Goal: Task Accomplishment & Management: Complete application form

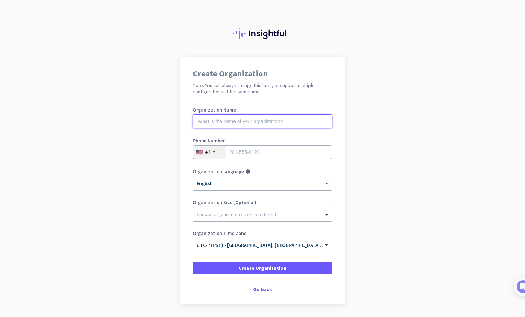
click at [201, 123] on input "text" at bounding box center [262, 121] width 139 height 14
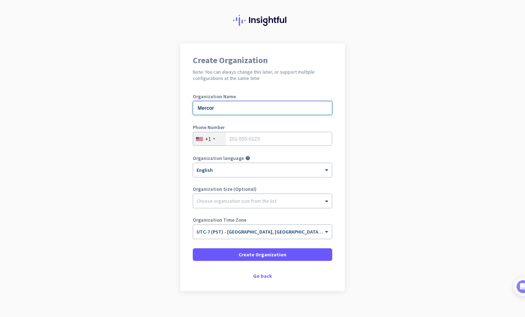
scroll to position [22, 0]
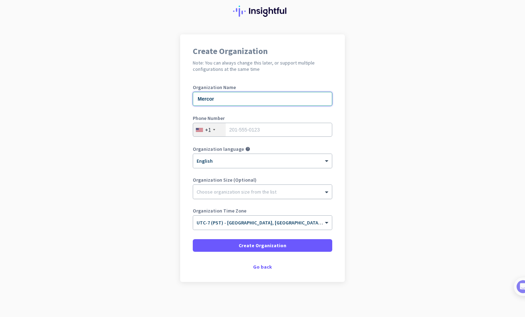
type input "Mercor"
click at [227, 187] on div at bounding box center [262, 189] width 139 height 7
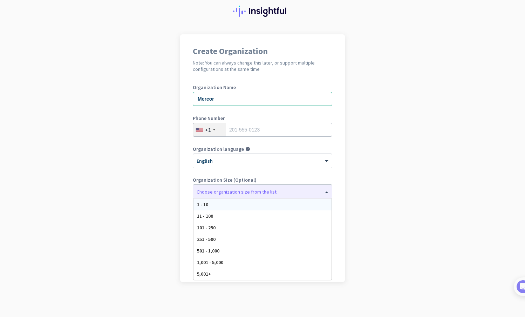
click at [152, 190] on app-onboarding-organization "Create Organization Note: You can always change this later, or support multiple…" at bounding box center [262, 175] width 525 height 282
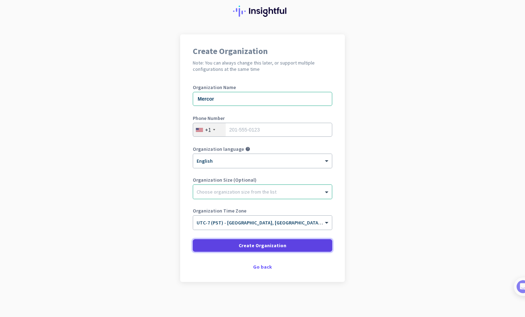
click at [254, 245] on span "Create Organization" at bounding box center [263, 245] width 48 height 7
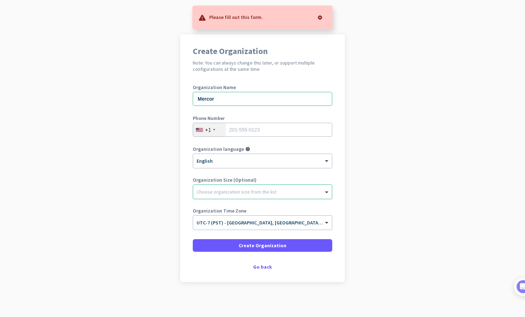
click at [228, 191] on div at bounding box center [262, 189] width 139 height 7
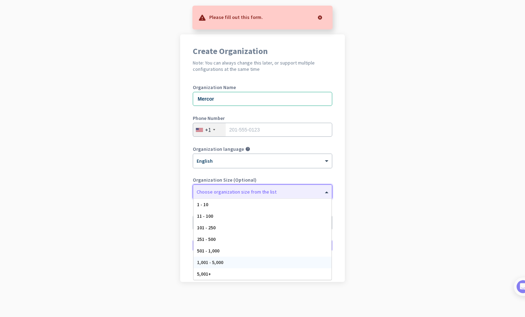
click at [215, 262] on span "1,001 - 5,000" at bounding box center [210, 262] width 26 height 6
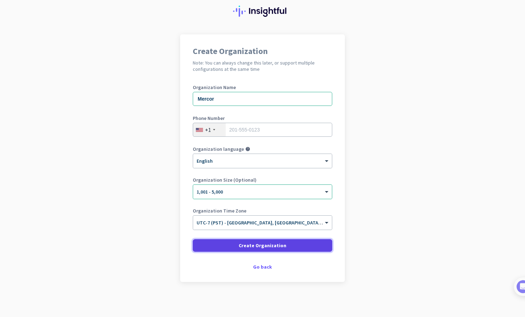
click at [241, 244] on span "Create Organization" at bounding box center [263, 245] width 48 height 7
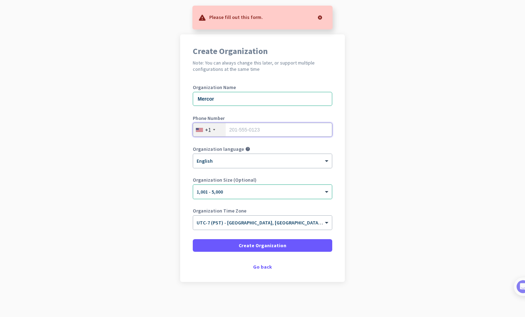
click at [238, 130] on input "tel" at bounding box center [262, 130] width 139 height 14
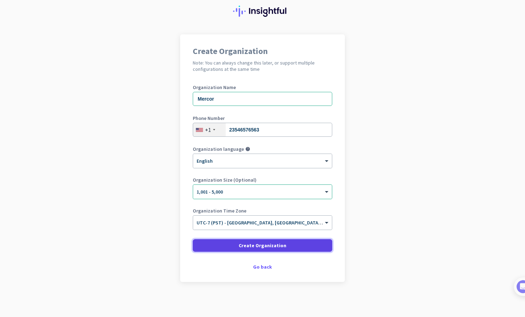
click at [260, 245] on span "Create Organization" at bounding box center [263, 245] width 48 height 7
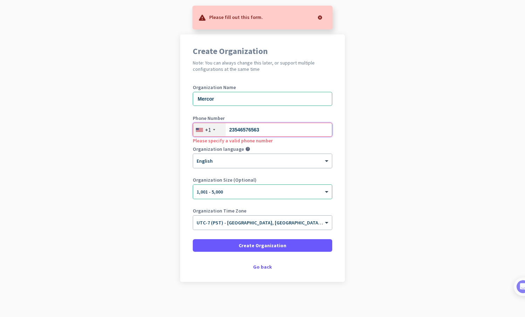
click at [251, 131] on input "23546576563" at bounding box center [262, 130] width 139 height 14
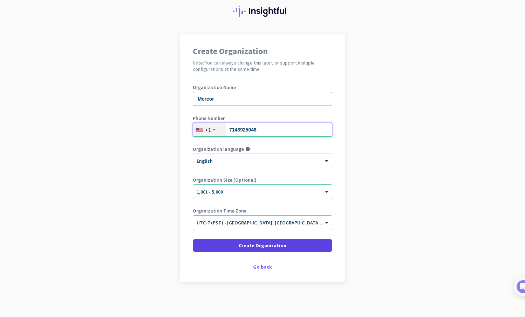
type input "7143925048"
click at [256, 249] on span at bounding box center [262, 245] width 139 height 17
